Goal: Information Seeking & Learning: Find specific fact

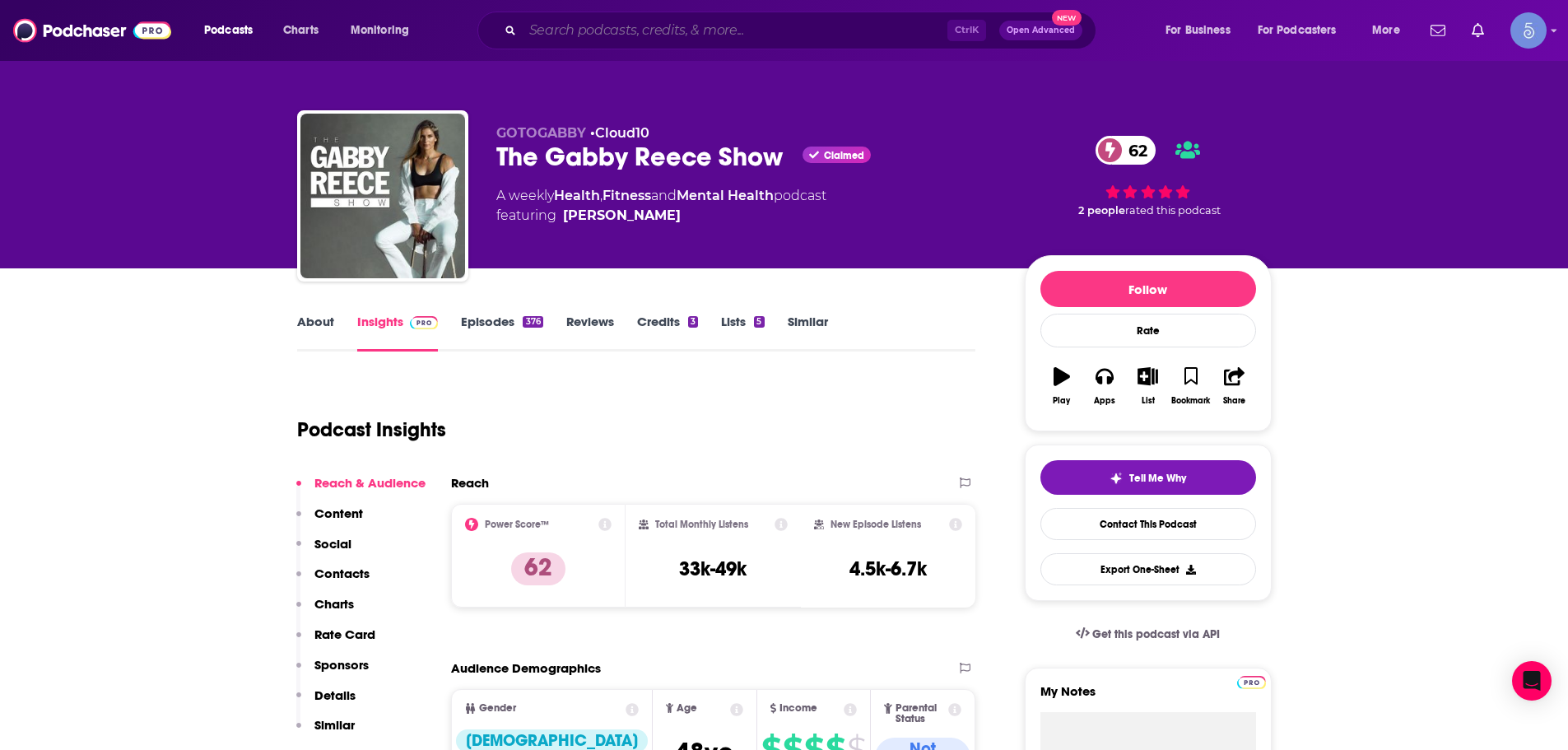
click at [661, 32] on input "Search podcasts, credits, & more..." at bounding box center [735, 30] width 425 height 26
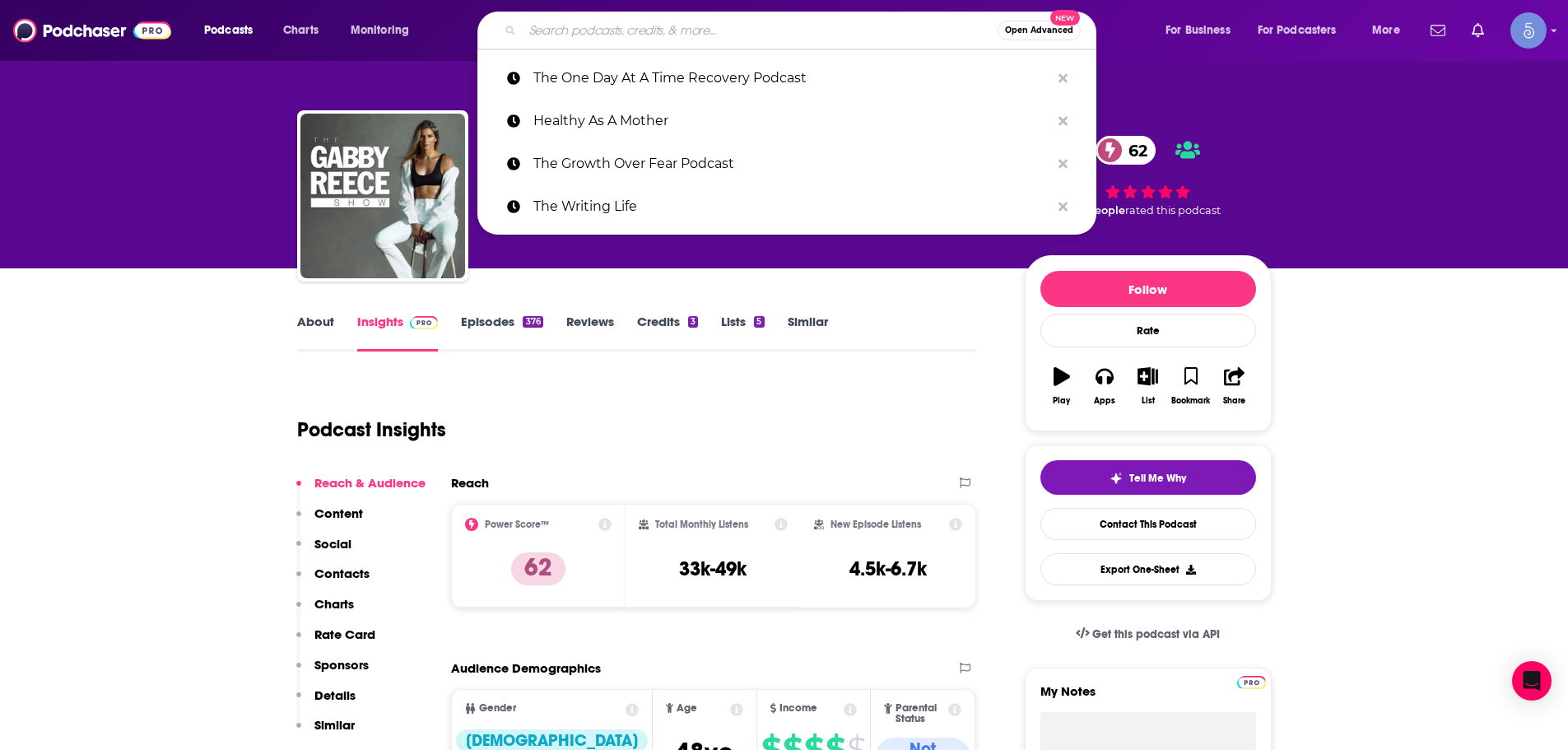
paste input "Wild Wisdom with Dr. [PERSON_NAME], MD"
type input "Wild Wisdom with Dr. [PERSON_NAME], MD"
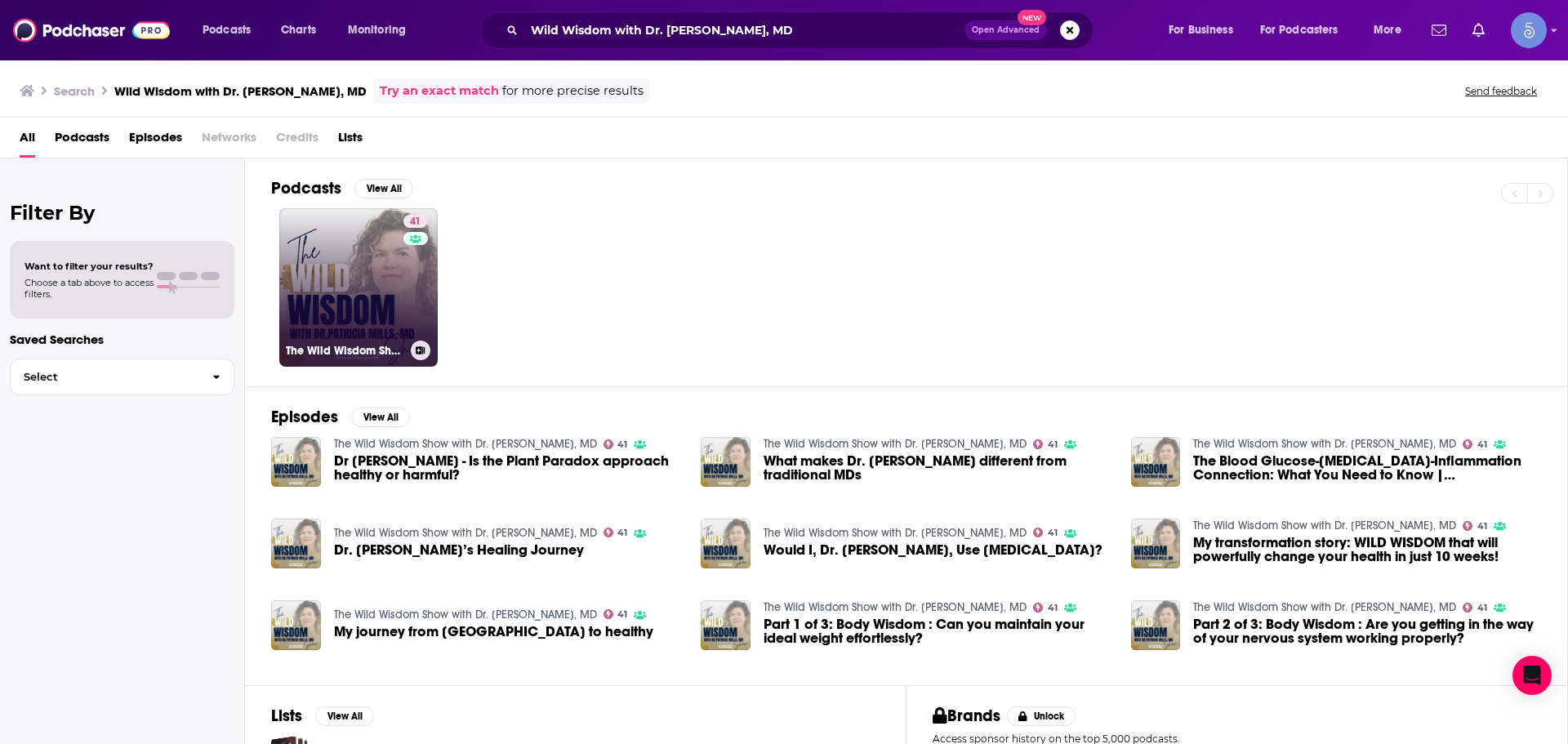
click at [385, 317] on link "41 The Wild Wisdom Show with Dr. [PERSON_NAME], MD" at bounding box center [359, 288] width 158 height 158
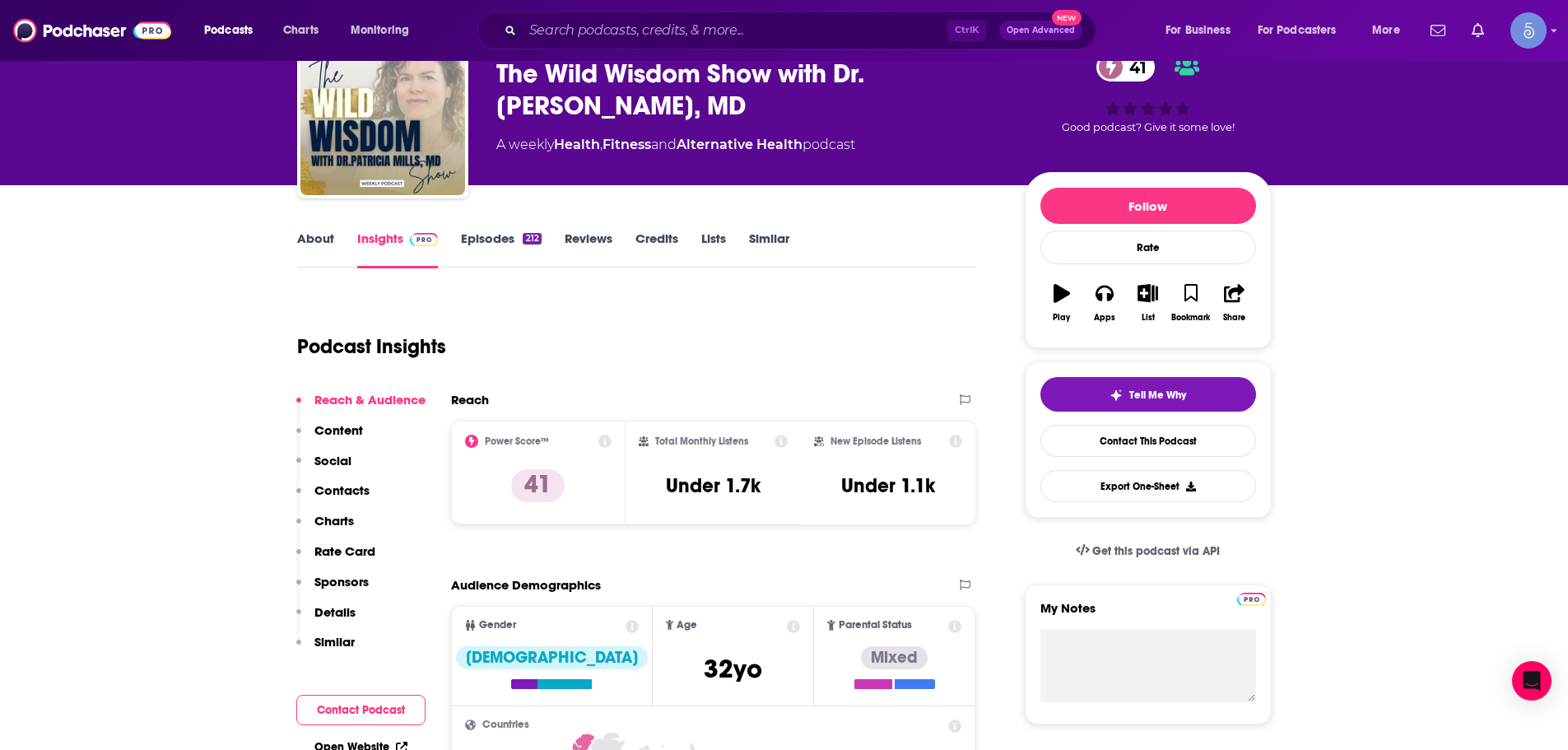
scroll to position [329, 0]
